Goal: Information Seeking & Learning: Learn about a topic

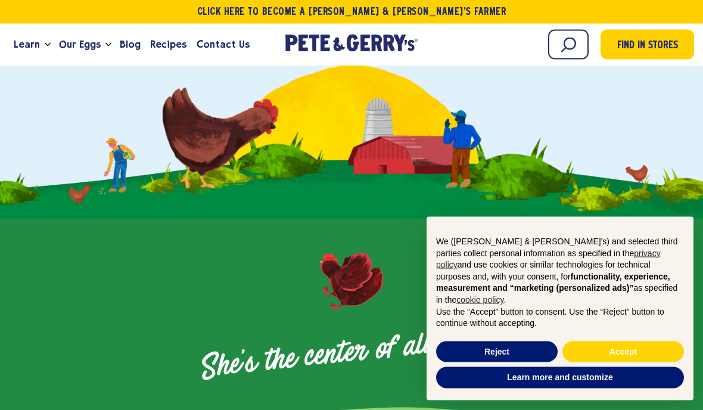
scroll to position [367, 0]
click at [494, 363] on button "Reject" at bounding box center [497, 352] width 122 height 21
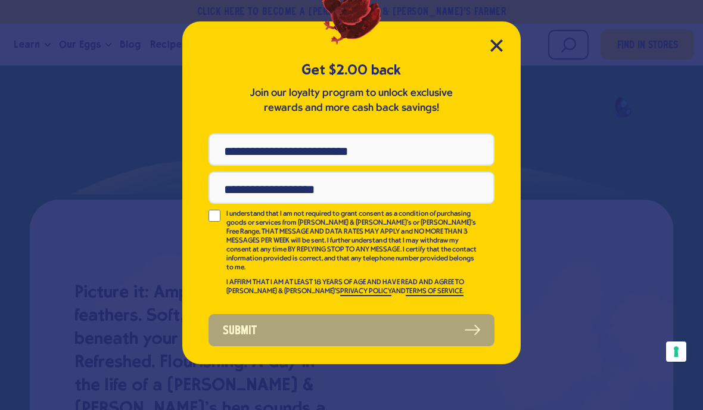
scroll to position [0, 0]
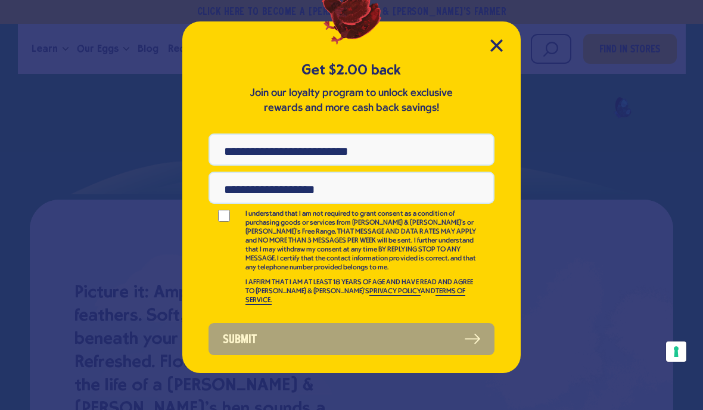
click at [500, 50] on icon "Close Modal" at bounding box center [496, 45] width 11 height 11
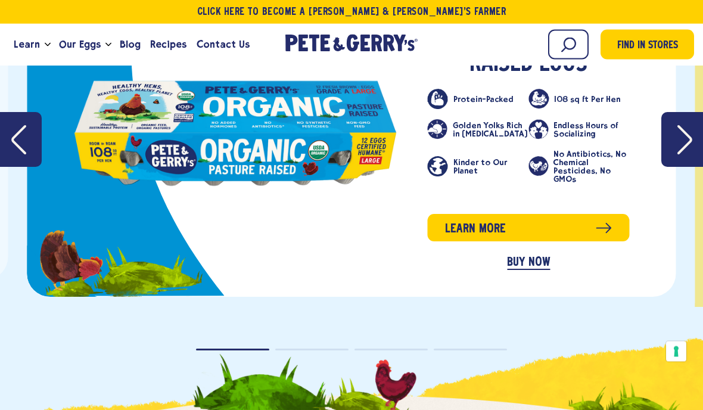
scroll to position [2052, 0]
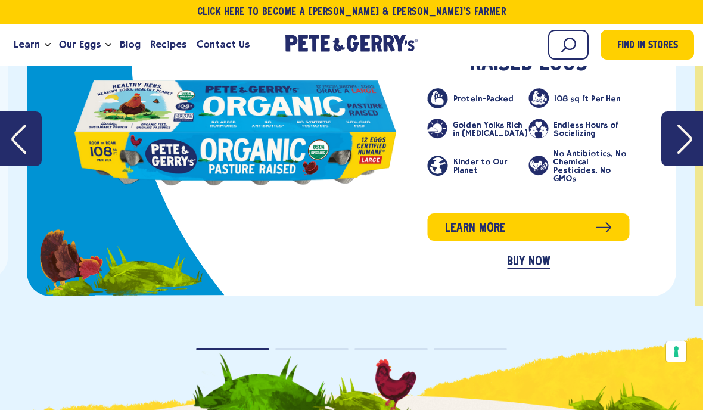
click at [474, 230] on span "Learn more" at bounding box center [475, 228] width 61 height 18
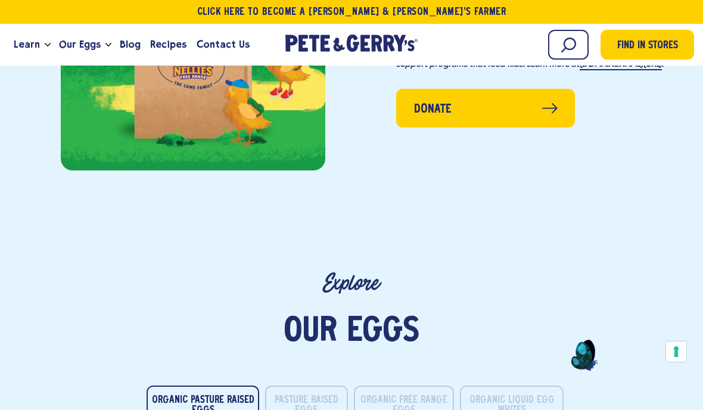
scroll to position [1578, 0]
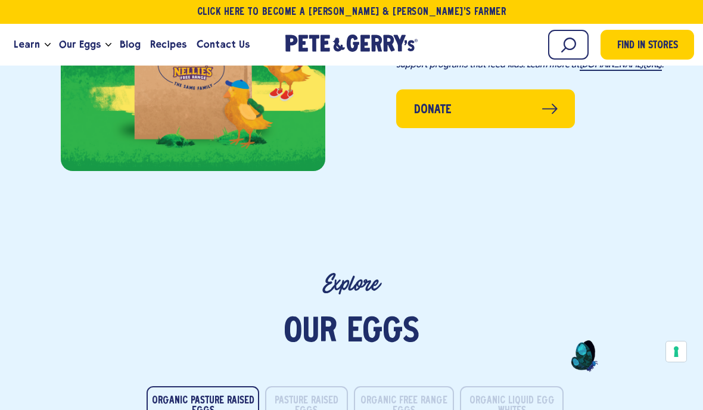
click at [73, 47] on span "Our Eggs" at bounding box center [80, 44] width 42 height 15
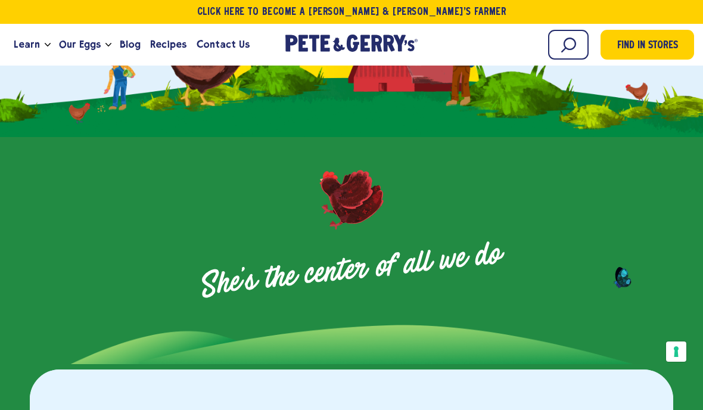
scroll to position [447, 0]
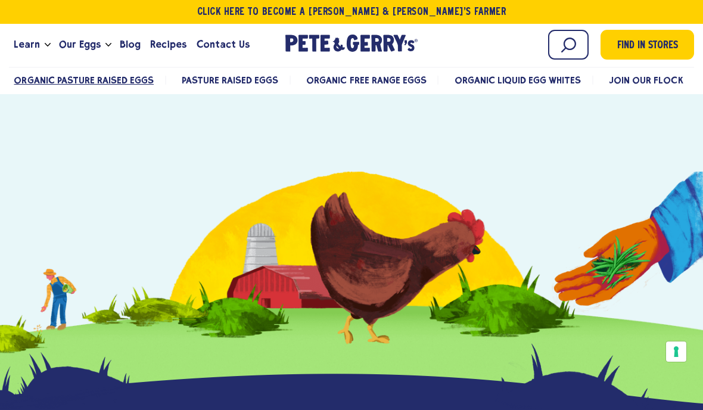
scroll to position [3066, 0]
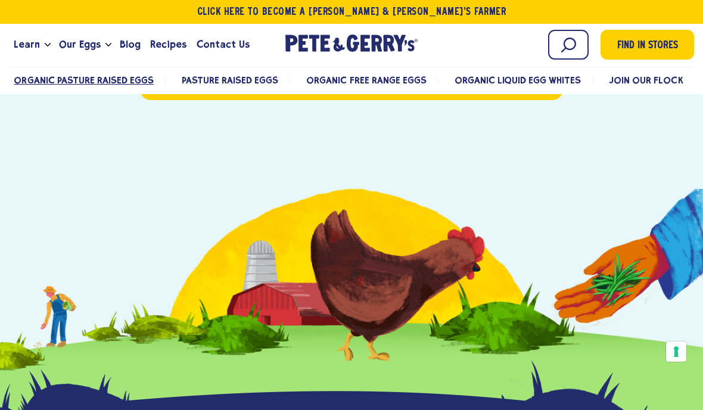
click at [222, 40] on h3 "How many eggs does a hen lay per day?" at bounding box center [264, 31] width 221 height 15
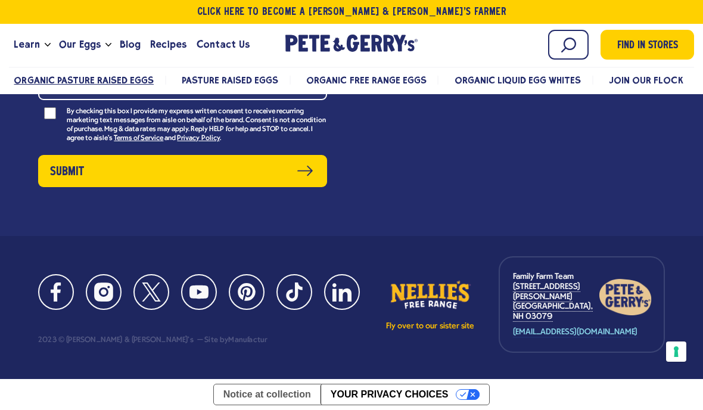
scroll to position [3492, 0]
click at [83, 80] on span "Organic Pasture Raised Eggs" at bounding box center [84, 80] width 140 height 11
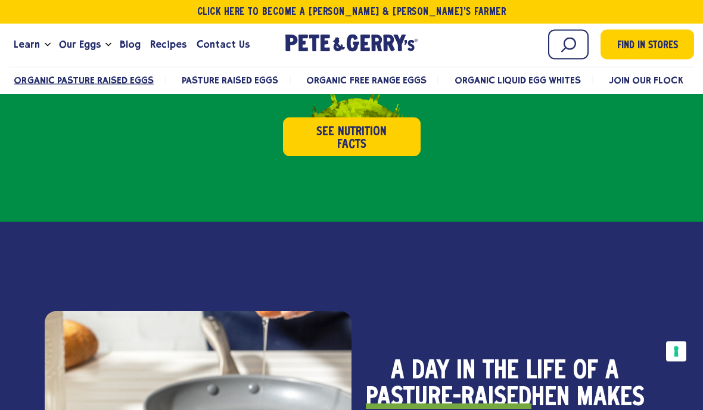
scroll to position [624, 0]
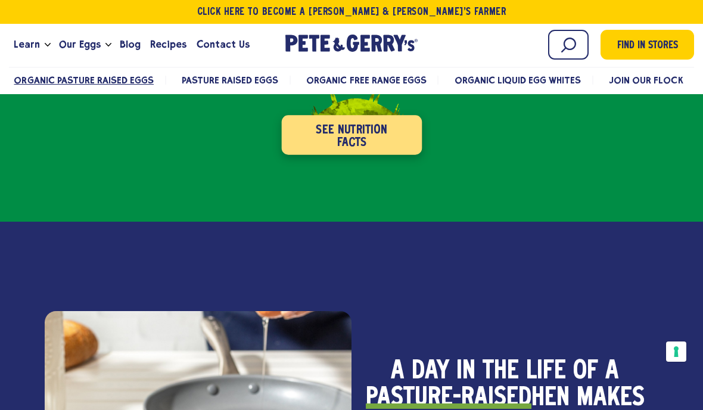
click at [340, 131] on button "See Nutrition Facts" at bounding box center [351, 134] width 141 height 39
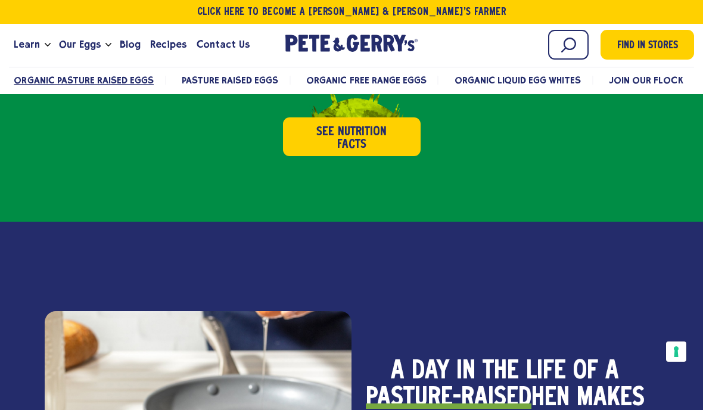
scroll to position [0, 0]
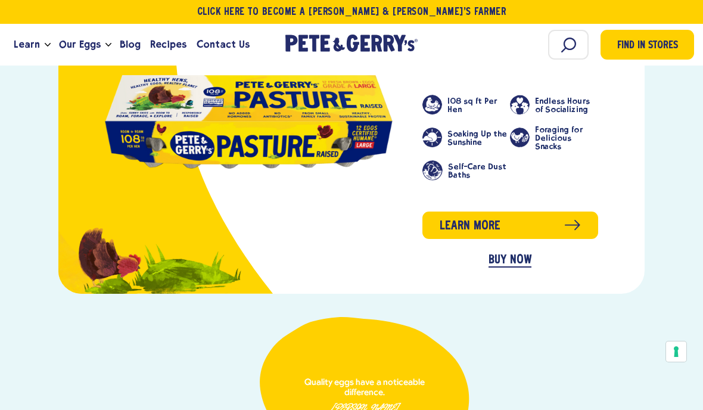
scroll to position [1100, 0]
